Goal: Task Accomplishment & Management: Use online tool/utility

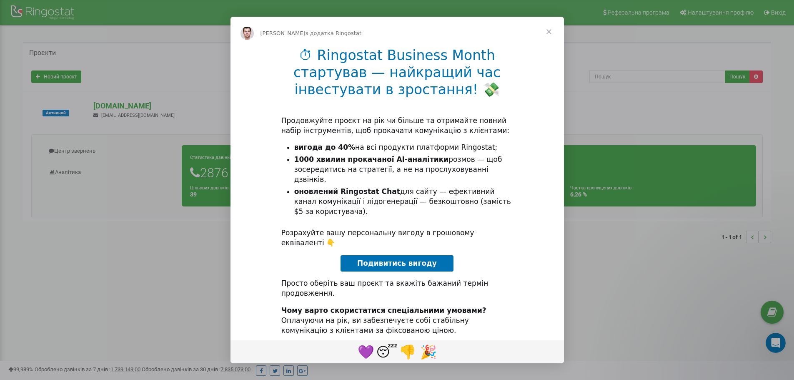
click at [547, 30] on span "Закрити" at bounding box center [549, 32] width 30 height 30
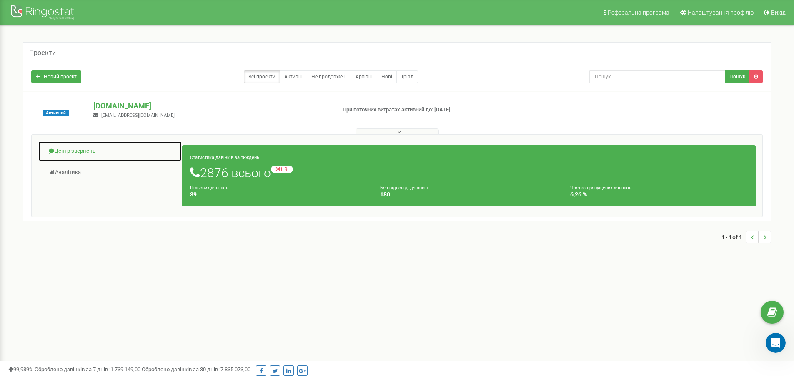
click at [70, 147] on link "Центр звернень" at bounding box center [110, 151] width 144 height 20
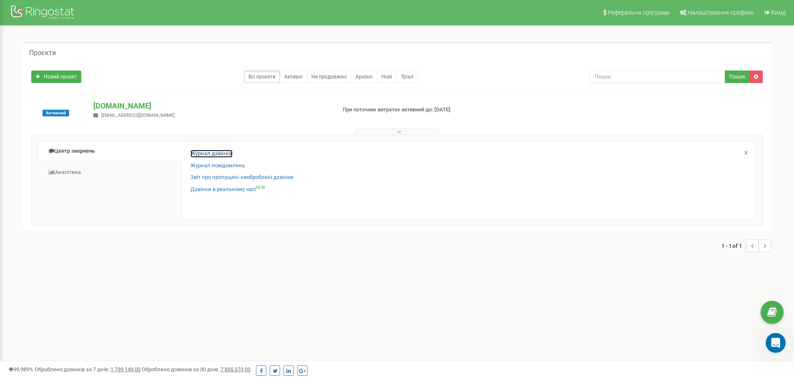
click at [222, 154] on link "Журнал дзвінків" at bounding box center [211, 154] width 42 height 8
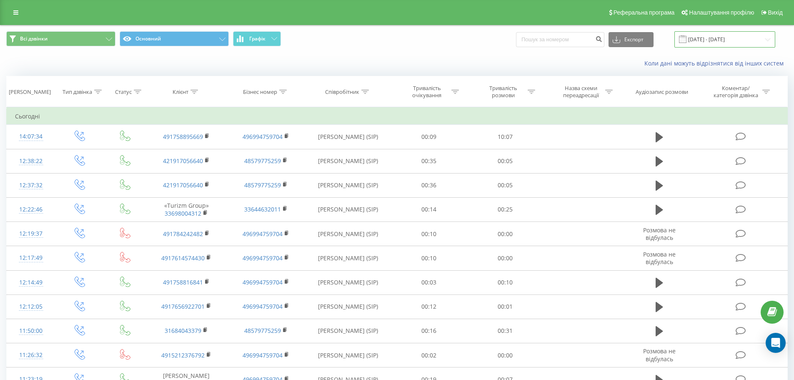
click at [709, 36] on input "[DATE] - [DATE]" at bounding box center [724, 39] width 101 height 16
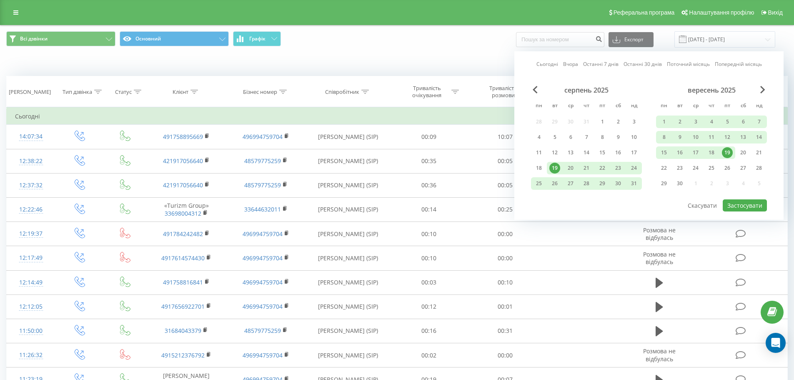
click at [723, 149] on div "19" at bounding box center [727, 152] width 11 height 11
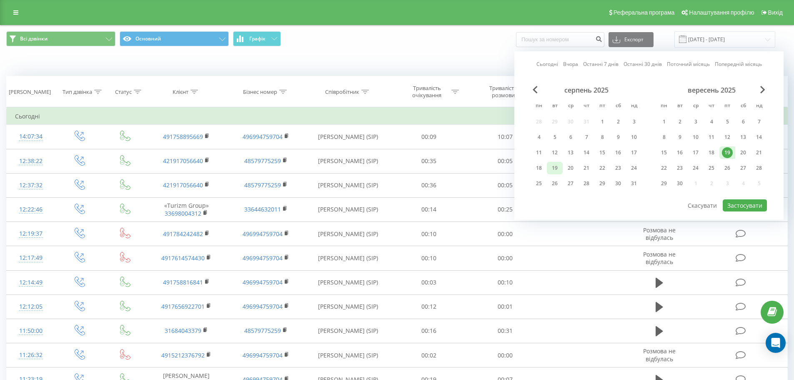
click at [559, 171] on div "19" at bounding box center [554, 168] width 11 height 11
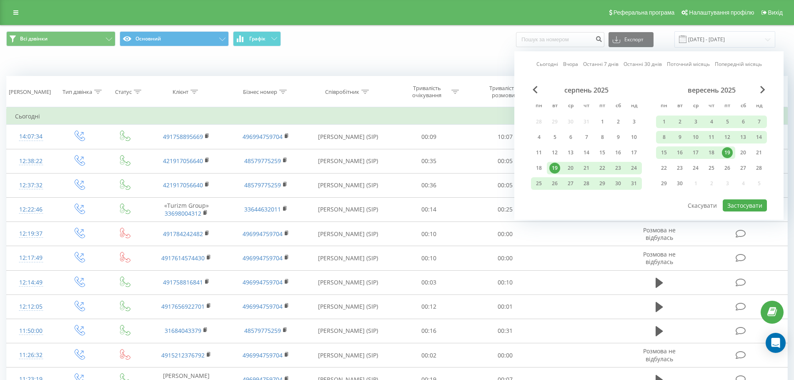
drag, startPoint x: 723, startPoint y: 153, endPoint x: 671, endPoint y: 128, distance: 57.6
click at [671, 129] on div "вересень 2025 пн вт ср чт пт сб нд 1 2 3 4 5 6 7 8 9 10 11 12 13 14 15 16 17 18…" at bounding box center [711, 139] width 111 height 107
click at [669, 126] on div "1" at bounding box center [663, 121] width 11 height 11
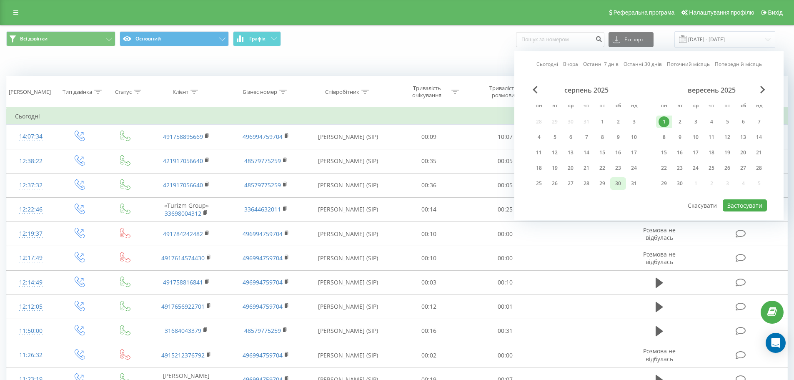
click at [621, 188] on div "30" at bounding box center [618, 183] width 11 height 11
click at [557, 167] on div "19" at bounding box center [554, 168] width 11 height 11
click at [731, 149] on div "19" at bounding box center [727, 152] width 11 height 11
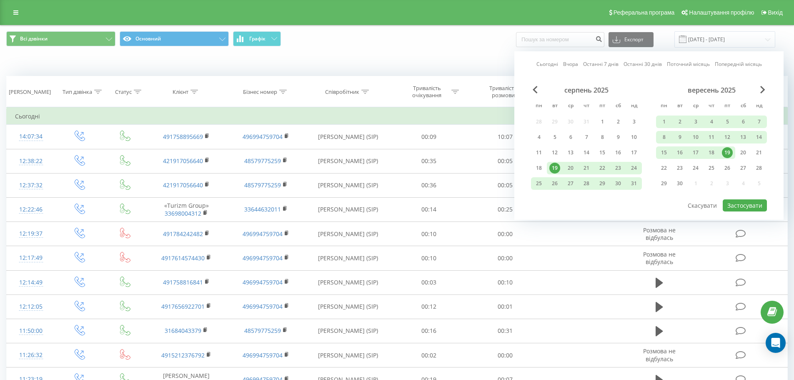
click at [557, 170] on div "19" at bounding box center [554, 168] width 11 height 11
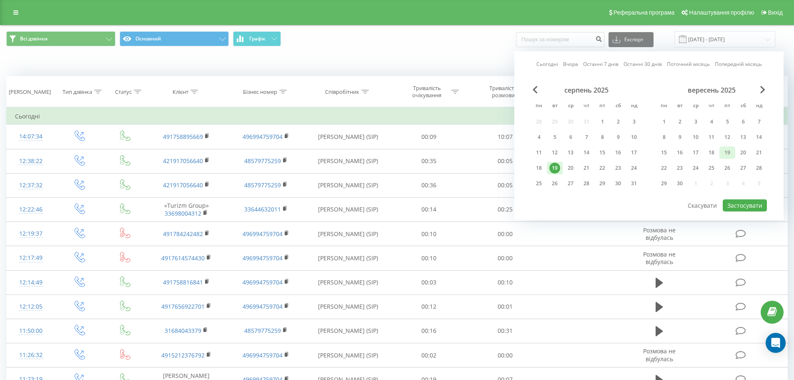
click at [733, 155] on div "19" at bounding box center [727, 152] width 16 height 13
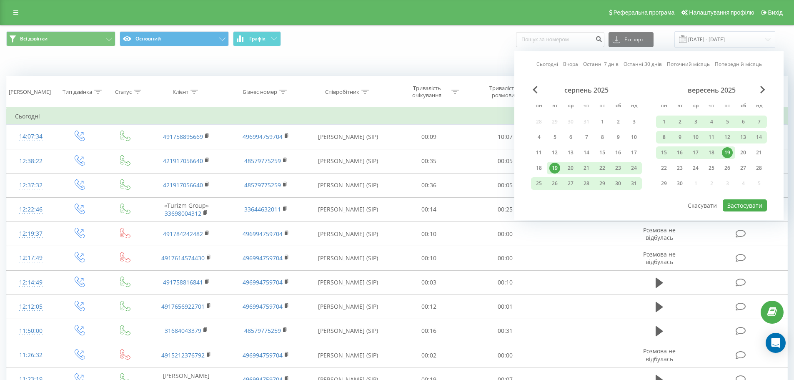
click at [733, 155] on div "19" at bounding box center [727, 152] width 16 height 13
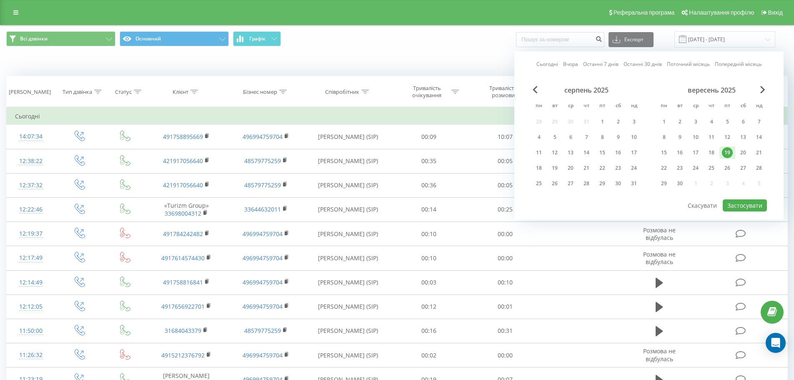
click at [733, 155] on div "19" at bounding box center [727, 152] width 16 height 13
click at [752, 200] on button "Застосувати" at bounding box center [745, 205] width 44 height 12
type input "[DATE] - [DATE]"
